Goal: Task Accomplishment & Management: Use online tool/utility

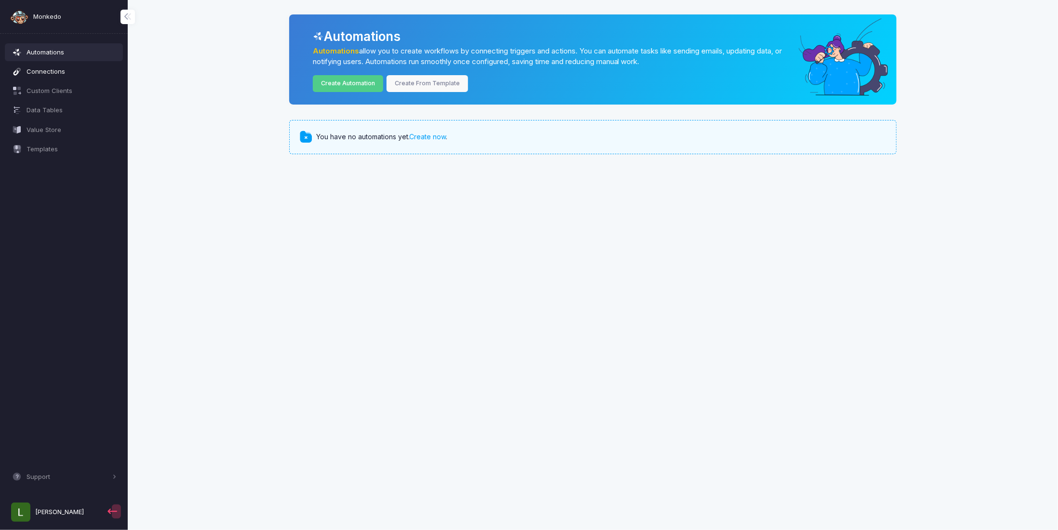
click at [67, 68] on span "Connections" at bounding box center [72, 72] width 90 height 10
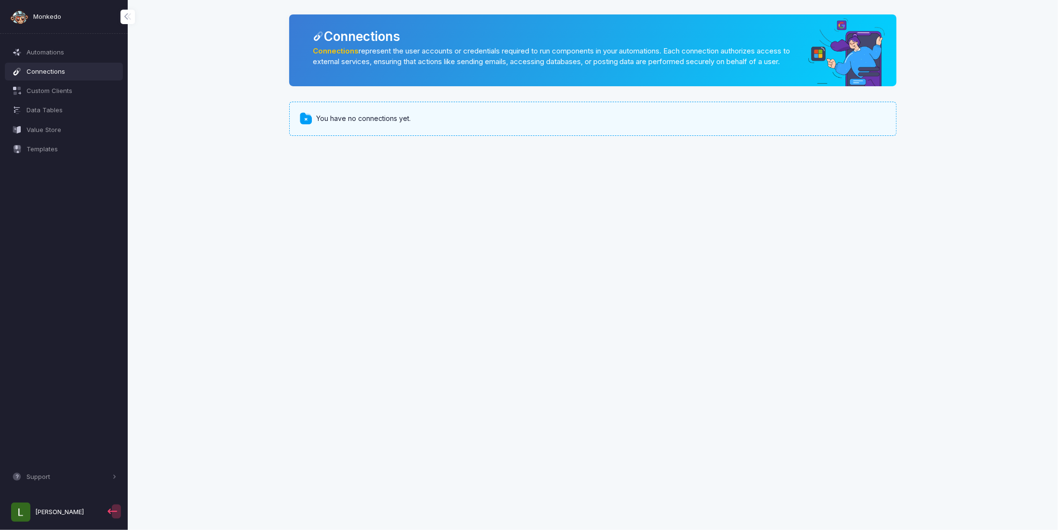
click at [424, 124] on div "You have no connections yet." at bounding box center [371, 119] width 110 height 10
click at [423, 124] on div "You have no connections yet." at bounding box center [371, 119] width 110 height 10
click at [767, 48] on p "Connections represent the user accounts or credentials required to run componen…" at bounding box center [554, 57] width 483 height 22
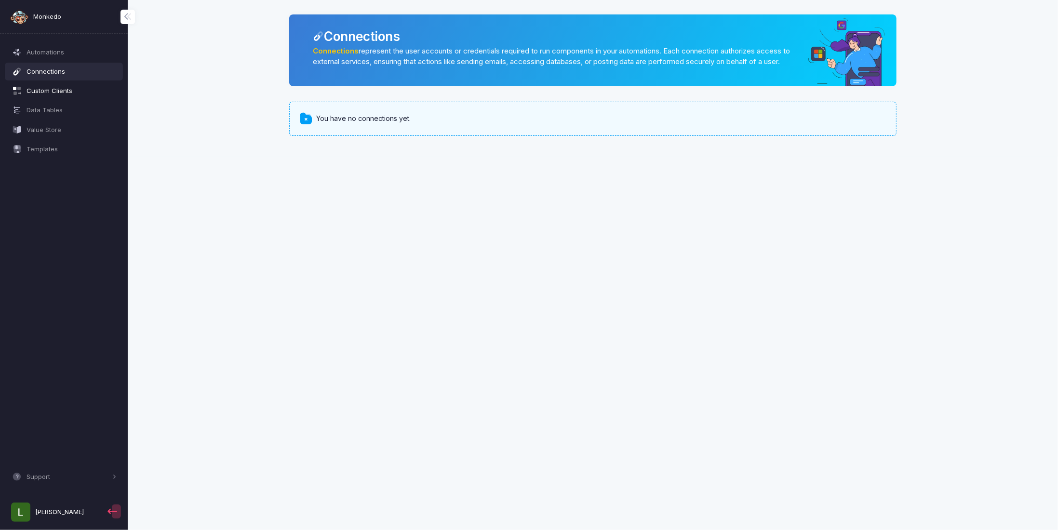
click at [44, 97] on link "Custom Clients" at bounding box center [64, 90] width 119 height 17
click at [45, 121] on link "Value Store" at bounding box center [64, 129] width 119 height 17
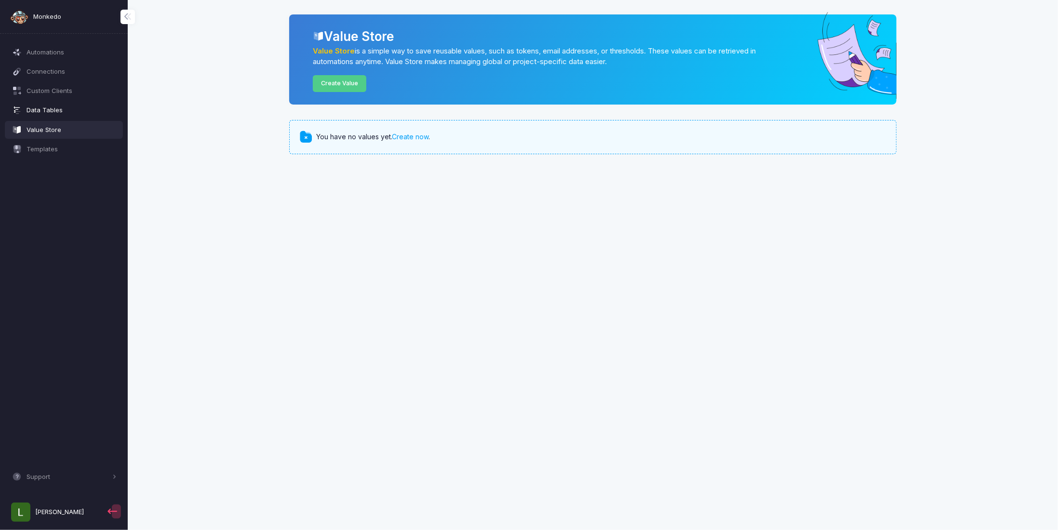
click at [45, 111] on span "Data Tables" at bounding box center [72, 111] width 90 height 10
click at [51, 76] on span "Connections" at bounding box center [72, 72] width 90 height 10
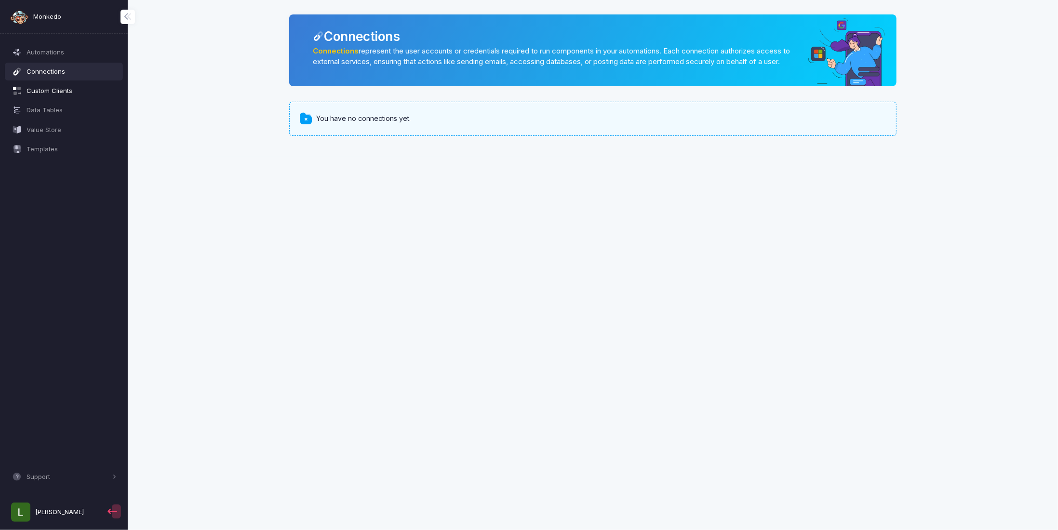
click at [50, 92] on span "Custom Clients" at bounding box center [72, 91] width 90 height 10
click at [43, 53] on span "Automations" at bounding box center [72, 53] width 90 height 10
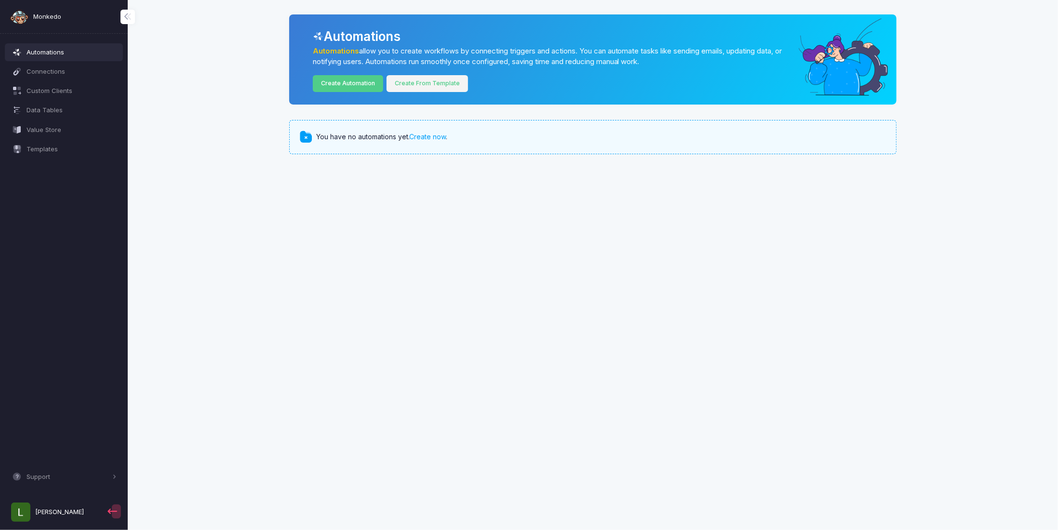
click at [401, 76] on link "Create From Template" at bounding box center [427, 83] width 82 height 17
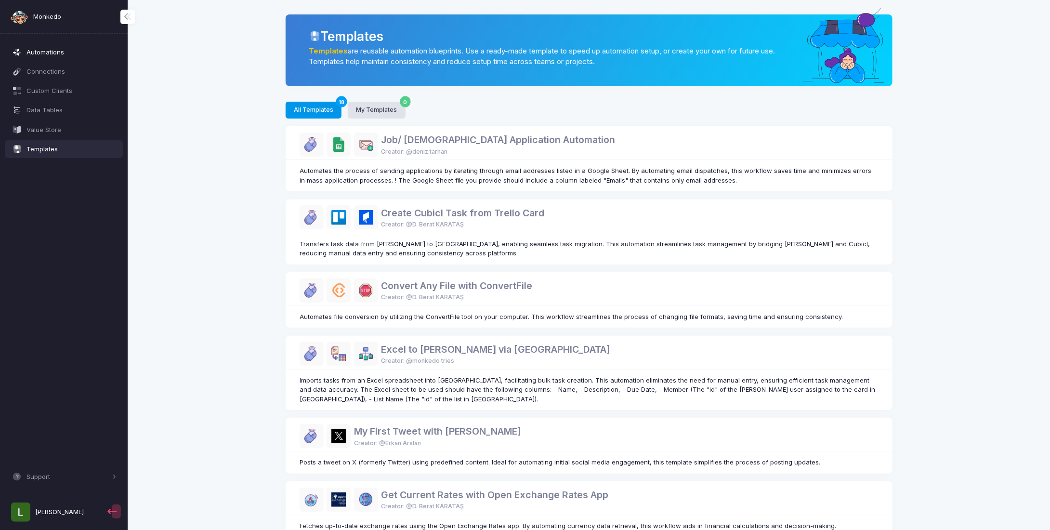
click at [76, 48] on span "Automations" at bounding box center [72, 53] width 90 height 10
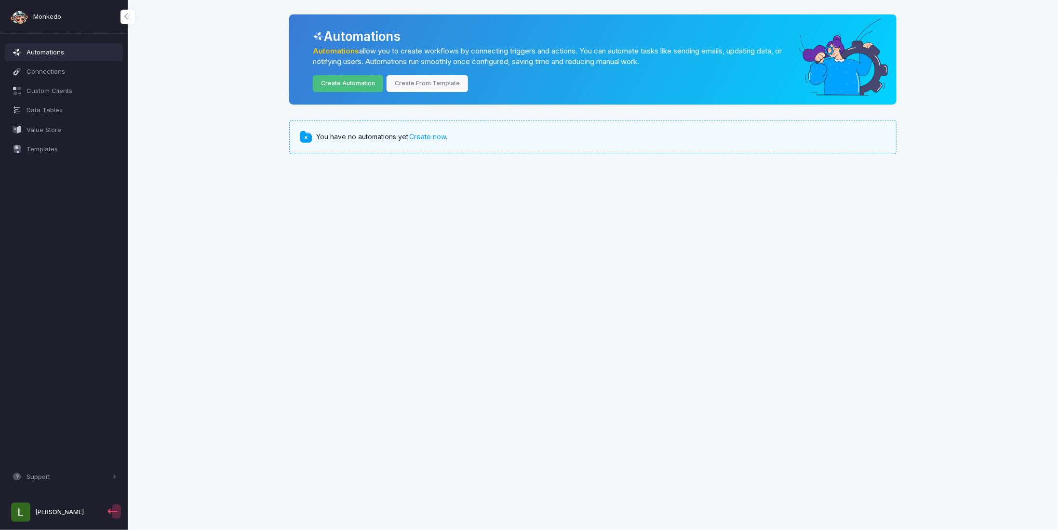
click at [341, 81] on link "Create Automation" at bounding box center [348, 83] width 71 height 17
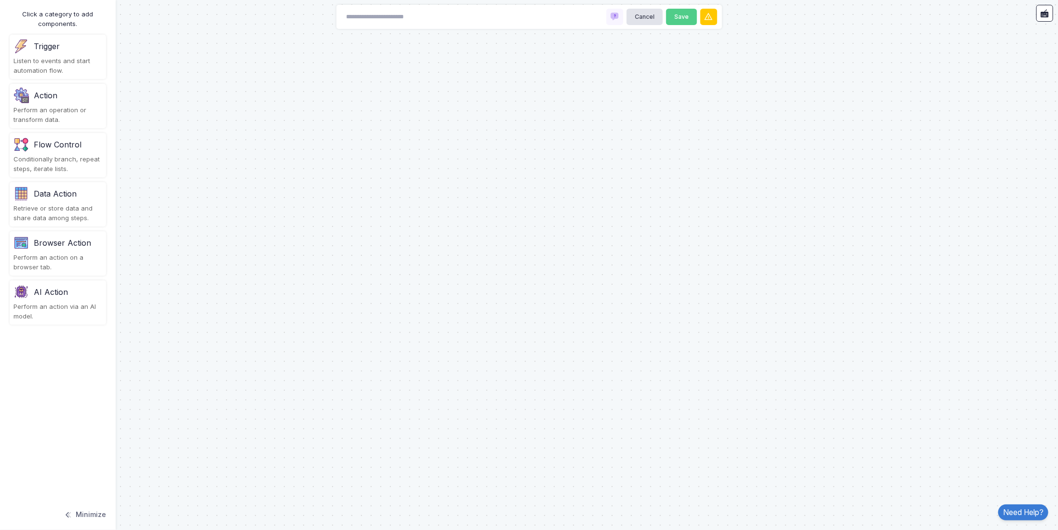
click at [483, 13] on div "Cancel Save" at bounding box center [528, 17] width 385 height 24
click at [590, 369] on div at bounding box center [529, 265] width 1058 height 530
click at [27, 53] on img at bounding box center [20, 46] width 15 height 15
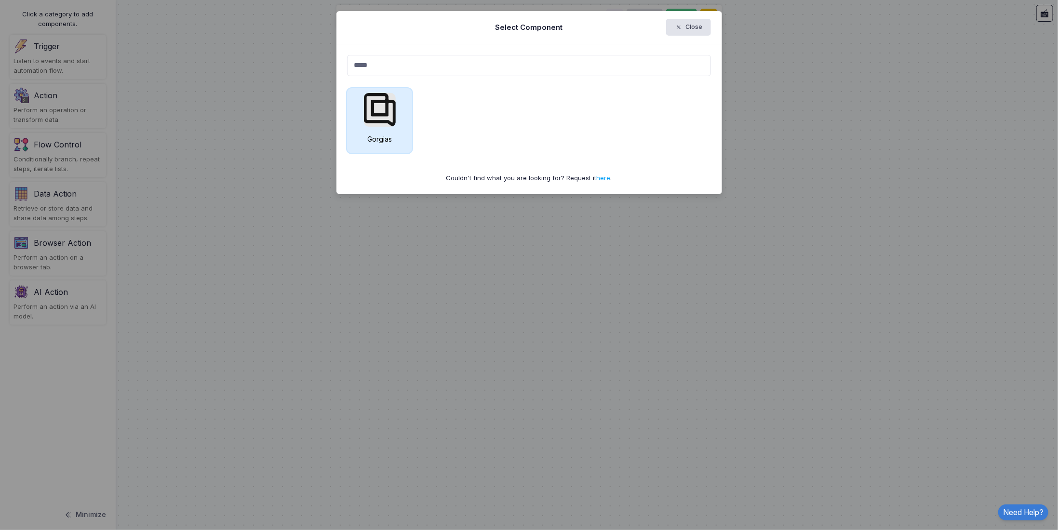
type input "*****"
click at [368, 96] on img at bounding box center [380, 110] width 32 height 34
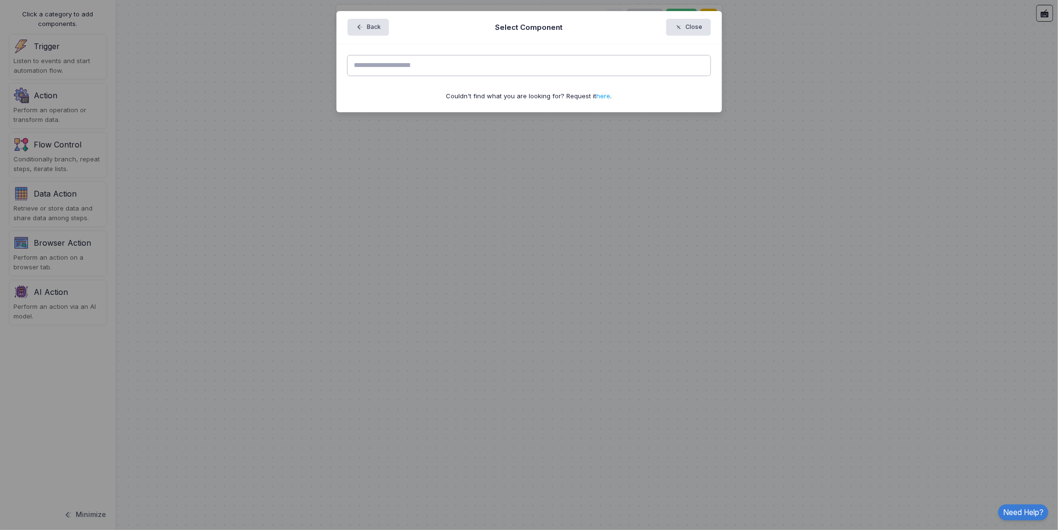
click at [515, 63] on input "text" at bounding box center [529, 65] width 364 height 21
click at [542, 69] on input "text" at bounding box center [529, 65] width 364 height 21
click at [514, 83] on div "Couldn't find what you are looking for? Request it here ." at bounding box center [528, 78] width 385 height 68
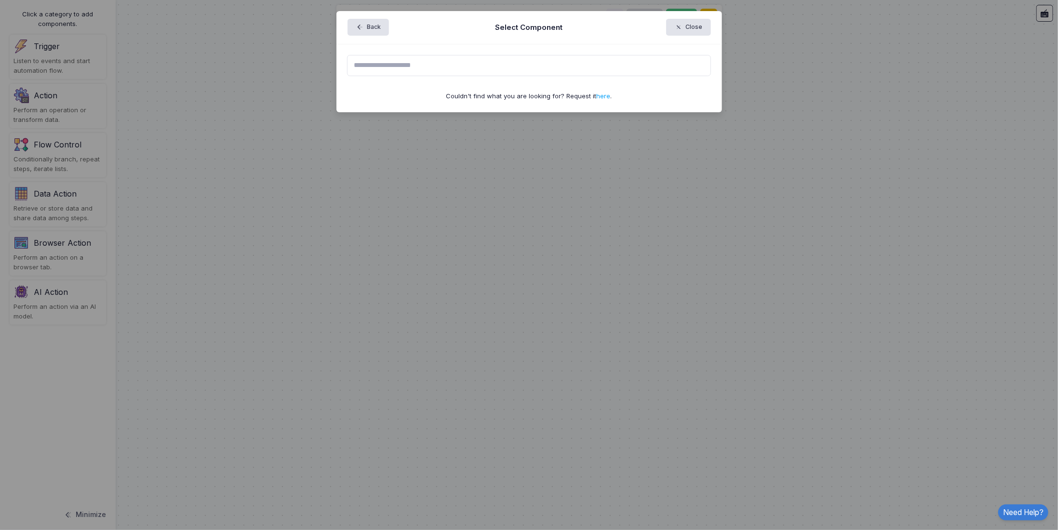
click at [484, 97] on div "Couldn't find what you are looking for? Request it here ." at bounding box center [529, 97] width 364 height 10
click at [378, 50] on div "Couldn't find what you are looking for? Request it here ." at bounding box center [528, 78] width 385 height 68
drag, startPoint x: 374, startPoint y: 62, endPoint x: 368, endPoint y: 44, distance: 19.5
click at [373, 62] on input "text" at bounding box center [529, 65] width 364 height 21
click at [387, 56] on input "text" at bounding box center [529, 65] width 364 height 21
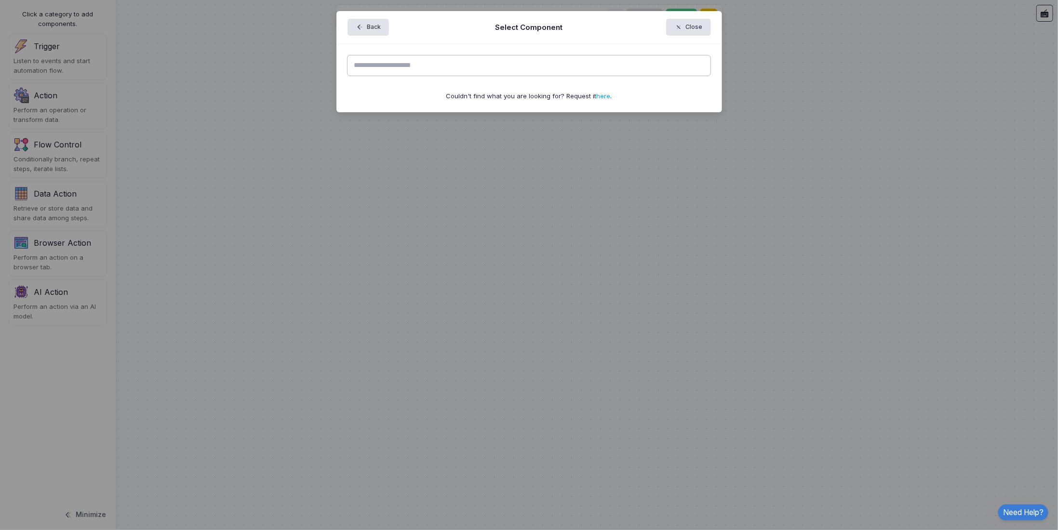
click at [387, 68] on input "text" at bounding box center [529, 65] width 364 height 21
type input "*"
click at [368, 28] on button "Back" at bounding box center [368, 27] width 42 height 17
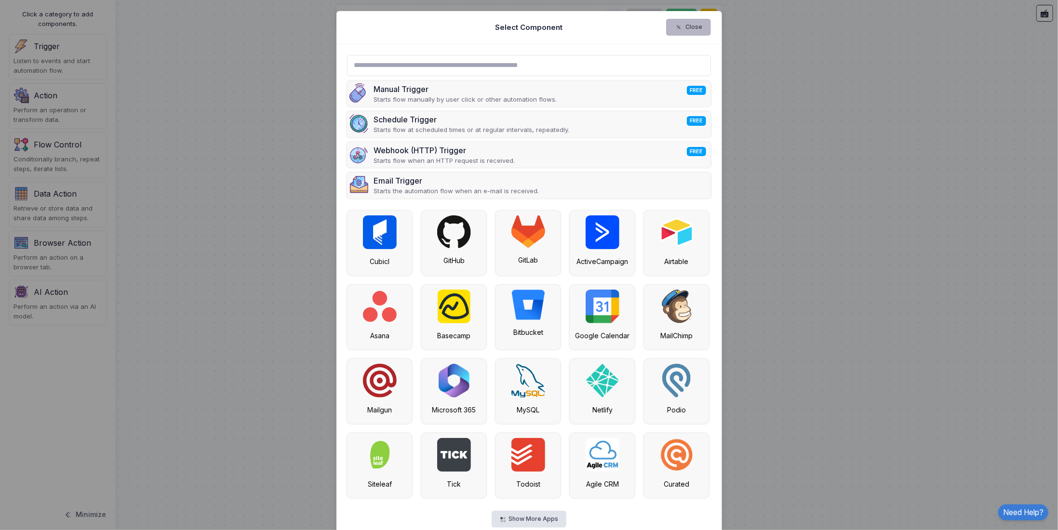
click at [683, 30] on span "button" at bounding box center [683, 27] width 0 height 9
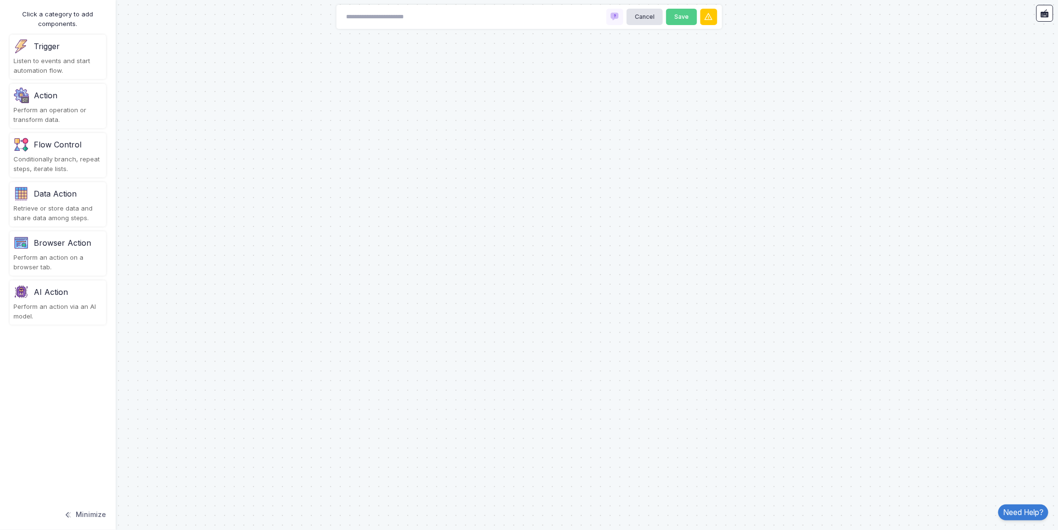
click at [41, 105] on div "Action Perform an operation or transform data." at bounding box center [58, 106] width 96 height 44
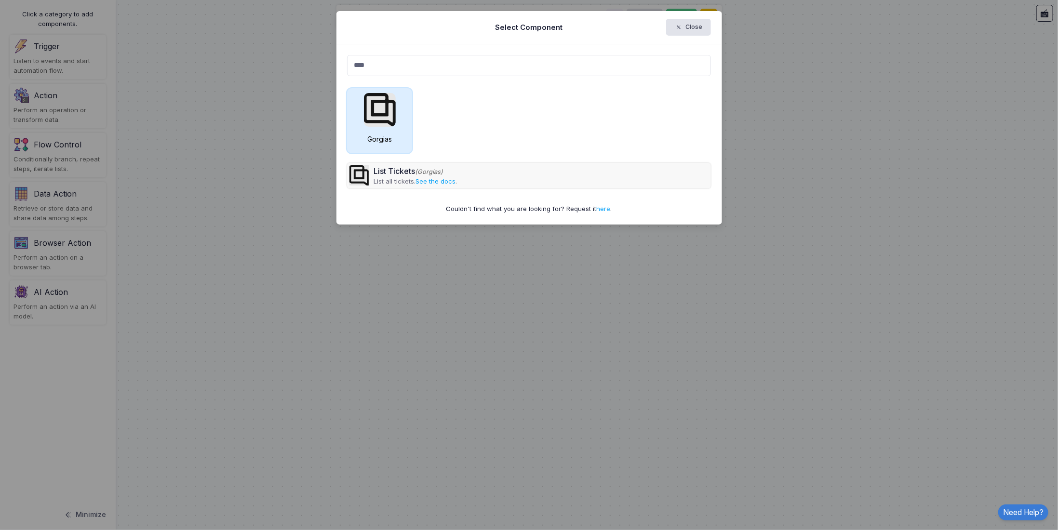
type input "****"
click at [381, 105] on img at bounding box center [380, 110] width 32 height 34
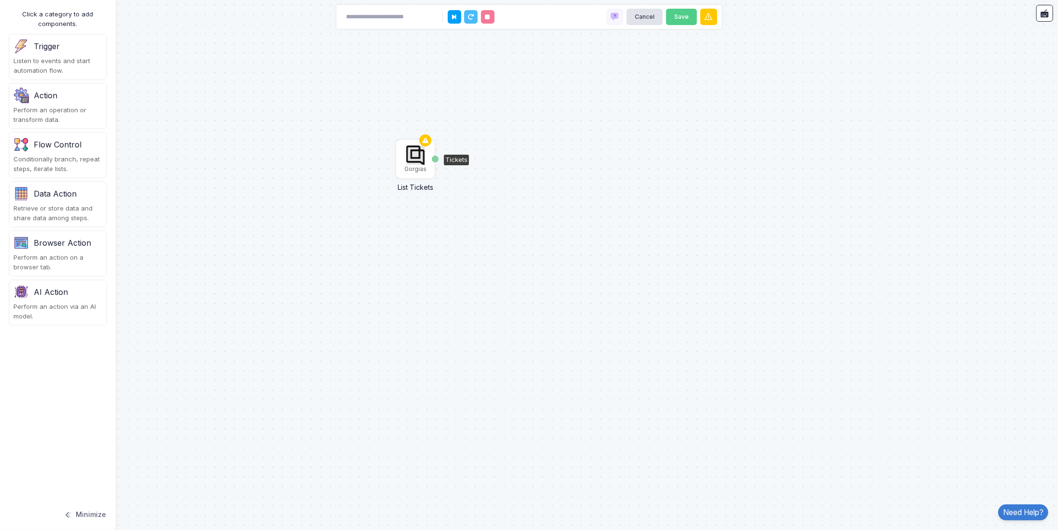
click at [417, 162] on img at bounding box center [415, 155] width 18 height 19
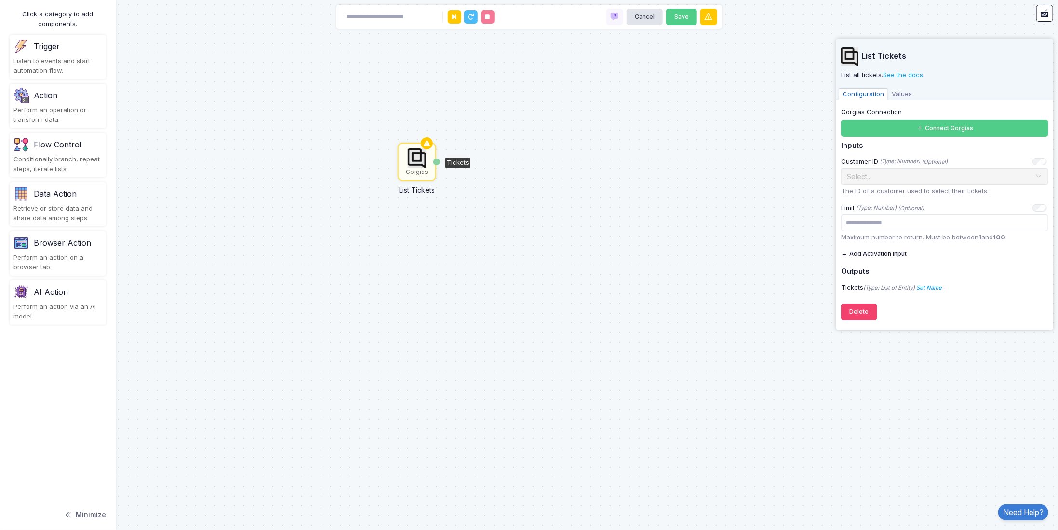
click at [411, 163] on img at bounding box center [417, 157] width 18 height 19
click at [42, 105] on div "Action Perform an operation or transform data." at bounding box center [58, 106] width 96 height 44
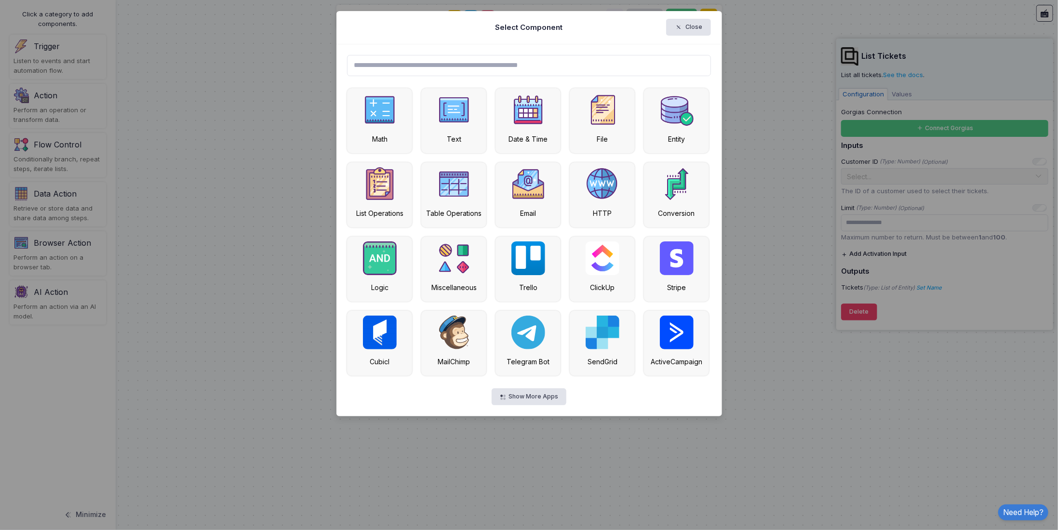
click at [411, 60] on input "text" at bounding box center [529, 65] width 364 height 21
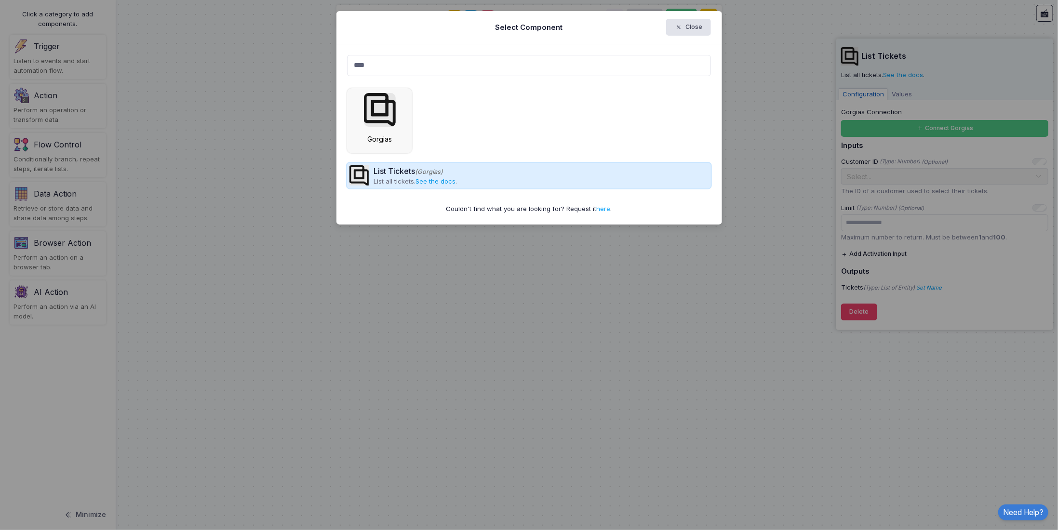
type input "****"
click at [439, 180] on link "See the docs" at bounding box center [435, 181] width 40 height 8
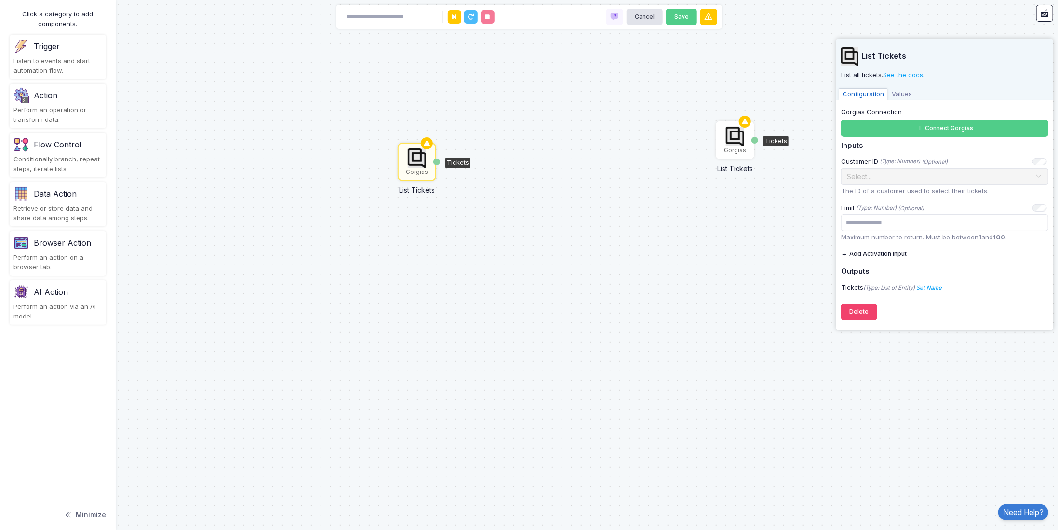
click at [726, 146] on img at bounding box center [735, 136] width 18 height 19
